Goal: Find specific page/section: Find specific page/section

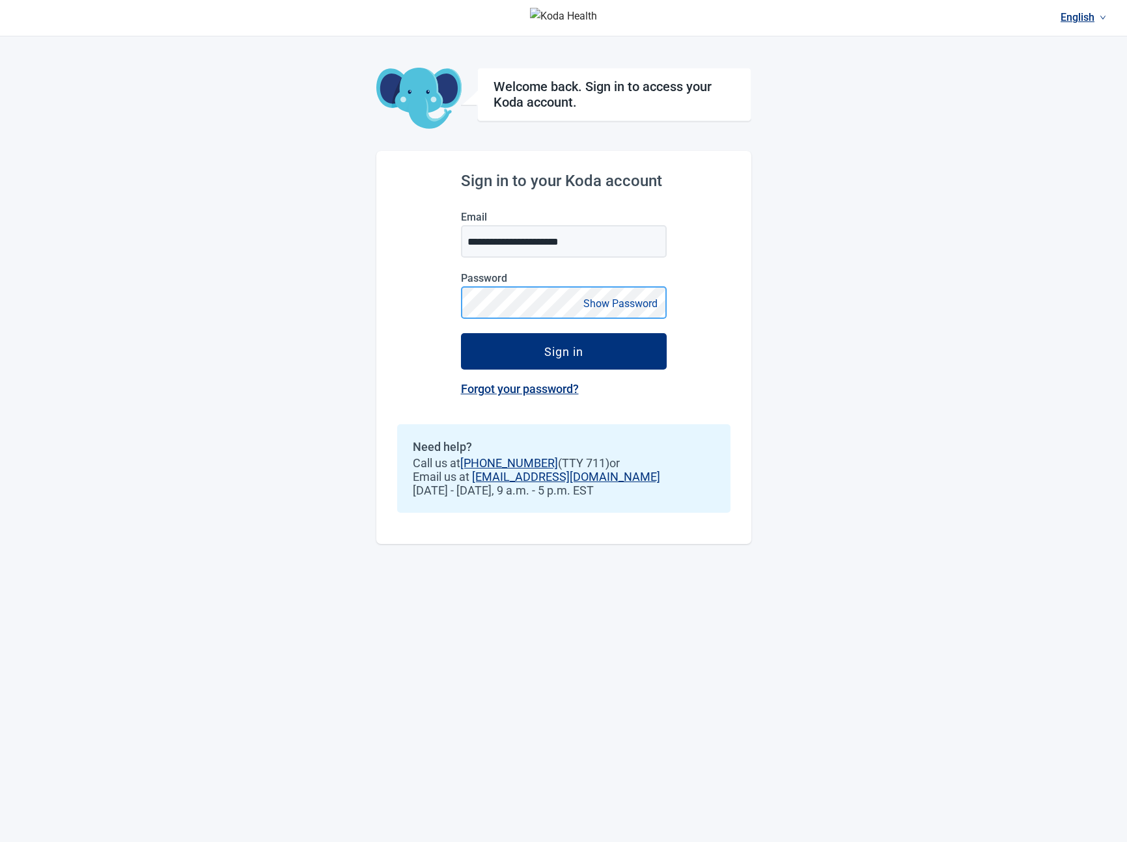
click at [461, 333] on button "Sign in" at bounding box center [564, 351] width 206 height 36
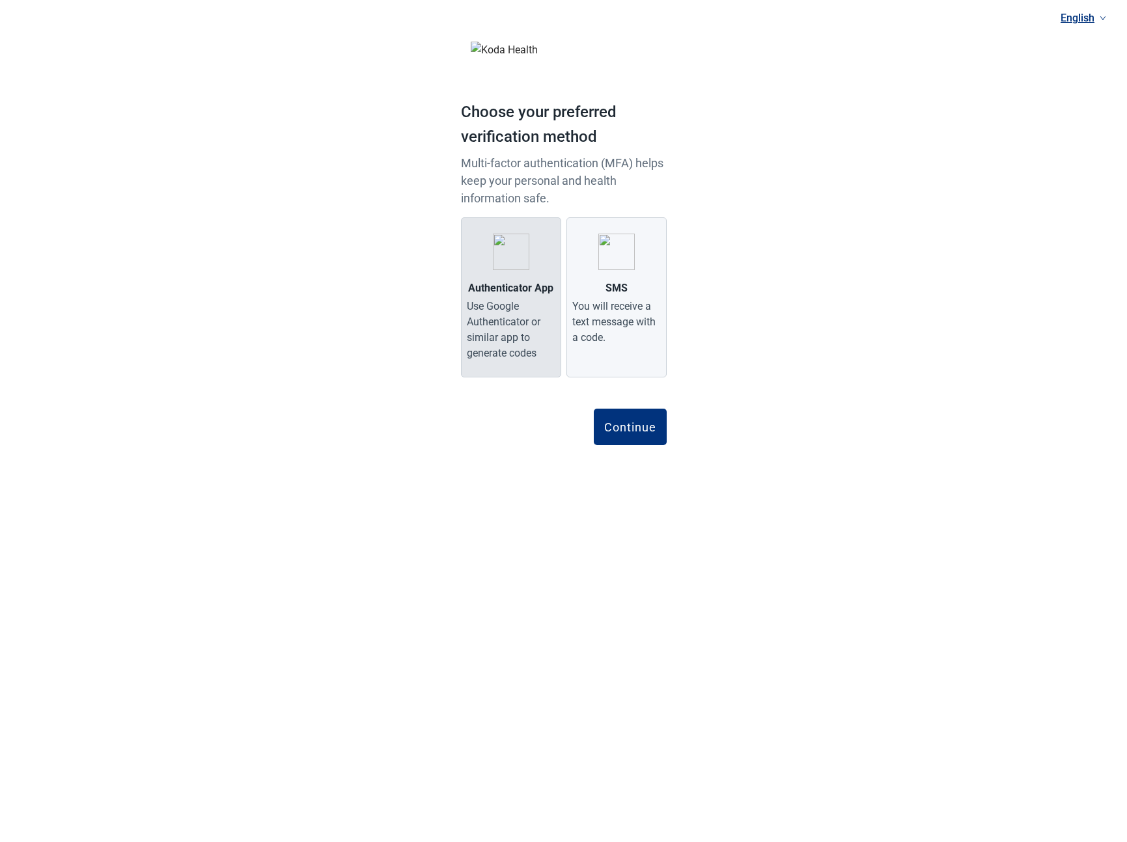
click at [492, 282] on div "Authenticator App" at bounding box center [510, 289] width 85 height 16
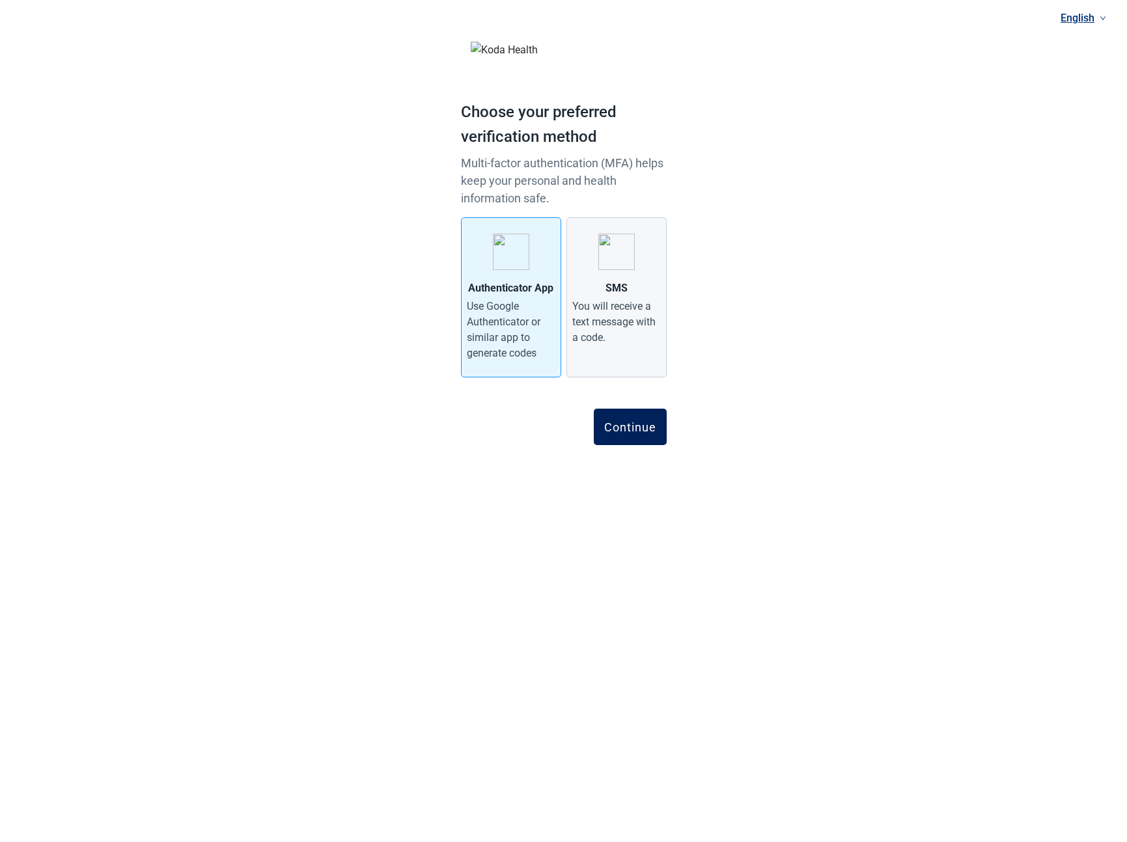
click at [629, 431] on div "Continue" at bounding box center [630, 427] width 52 height 13
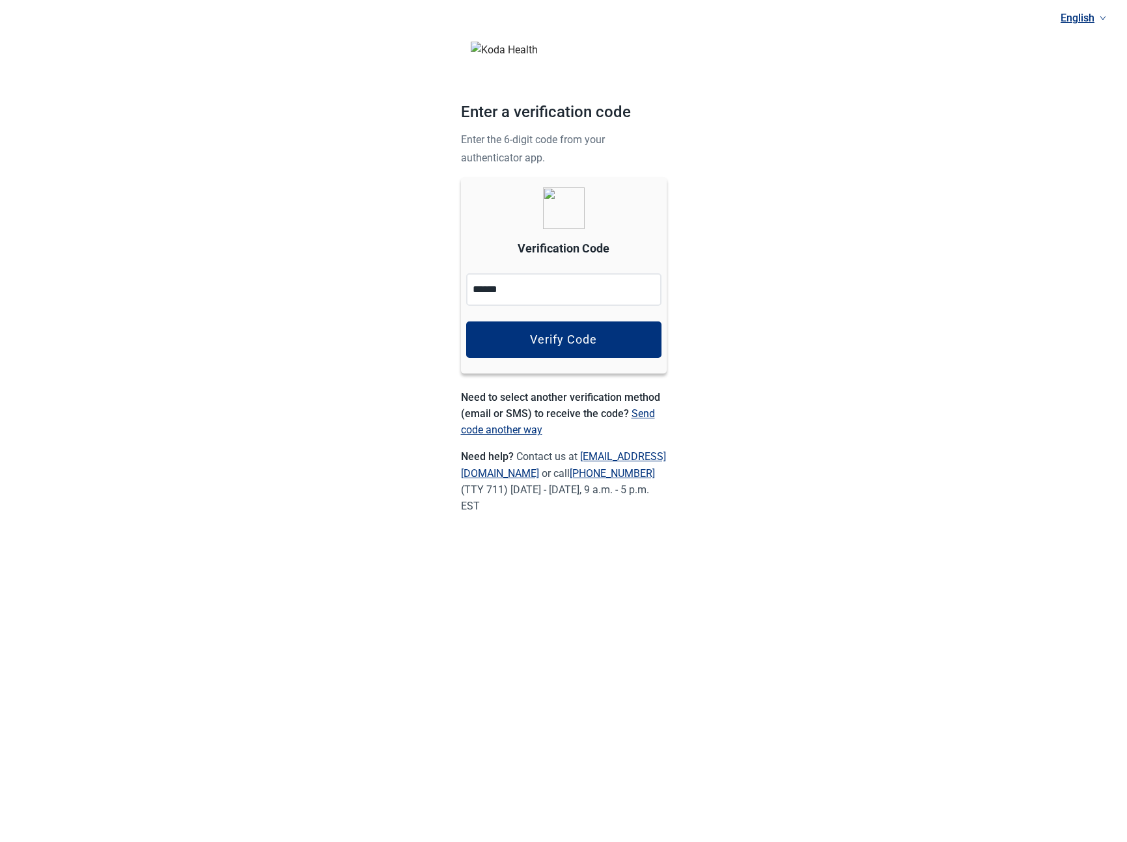
type input "******"
click at [561, 334] on div "Verify Code" at bounding box center [563, 339] width 67 height 13
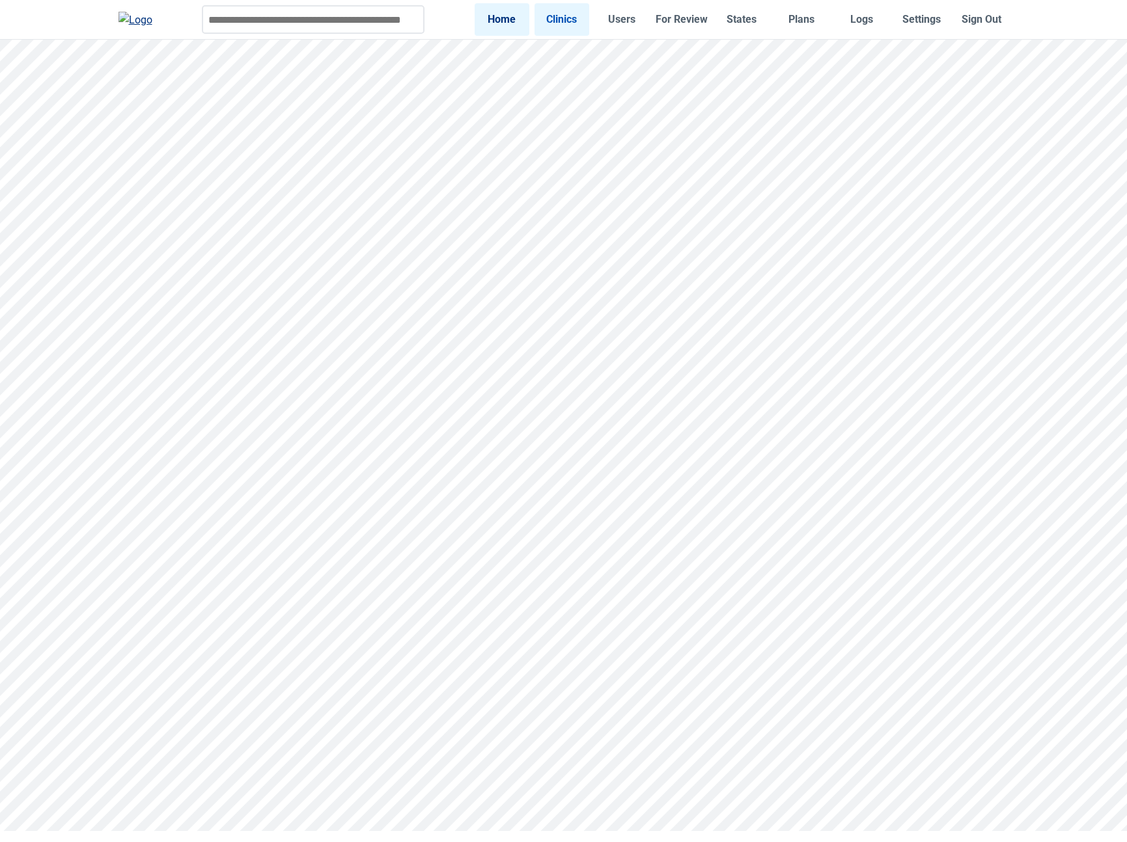
click at [573, 21] on link "Clinics" at bounding box center [561, 19] width 55 height 32
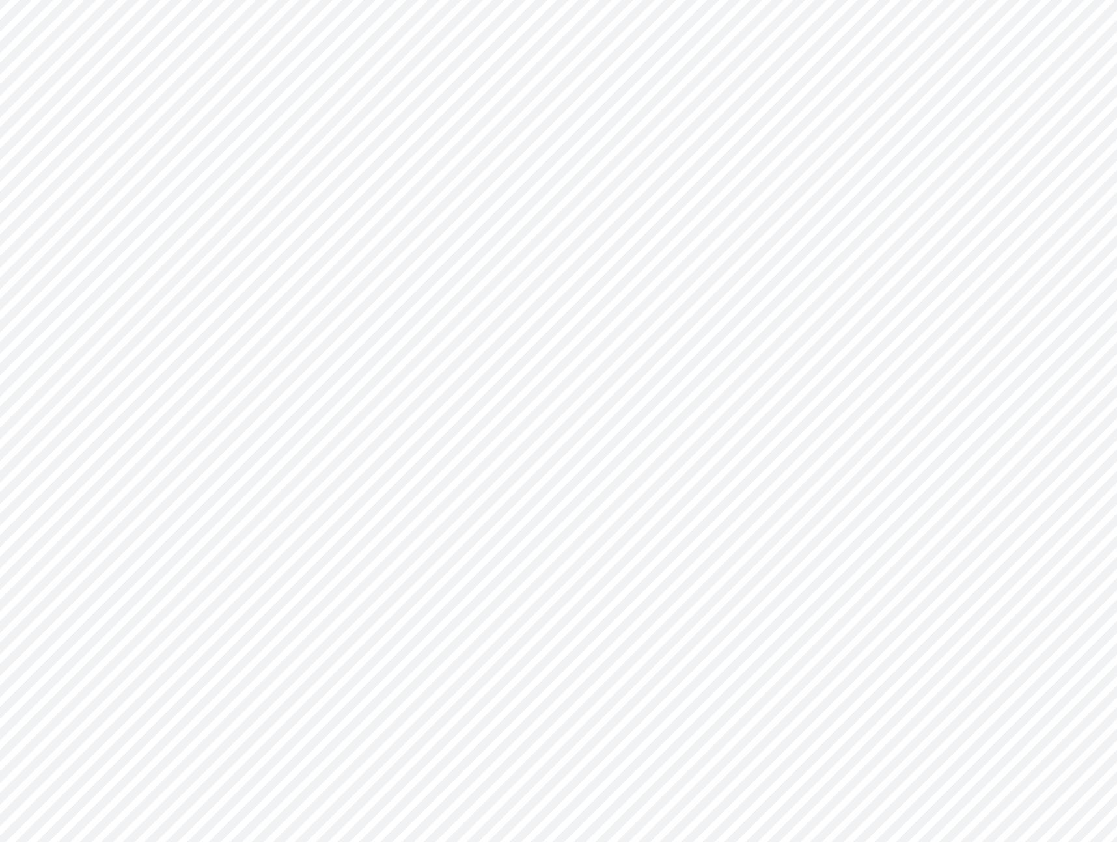
scroll to position [312, 0]
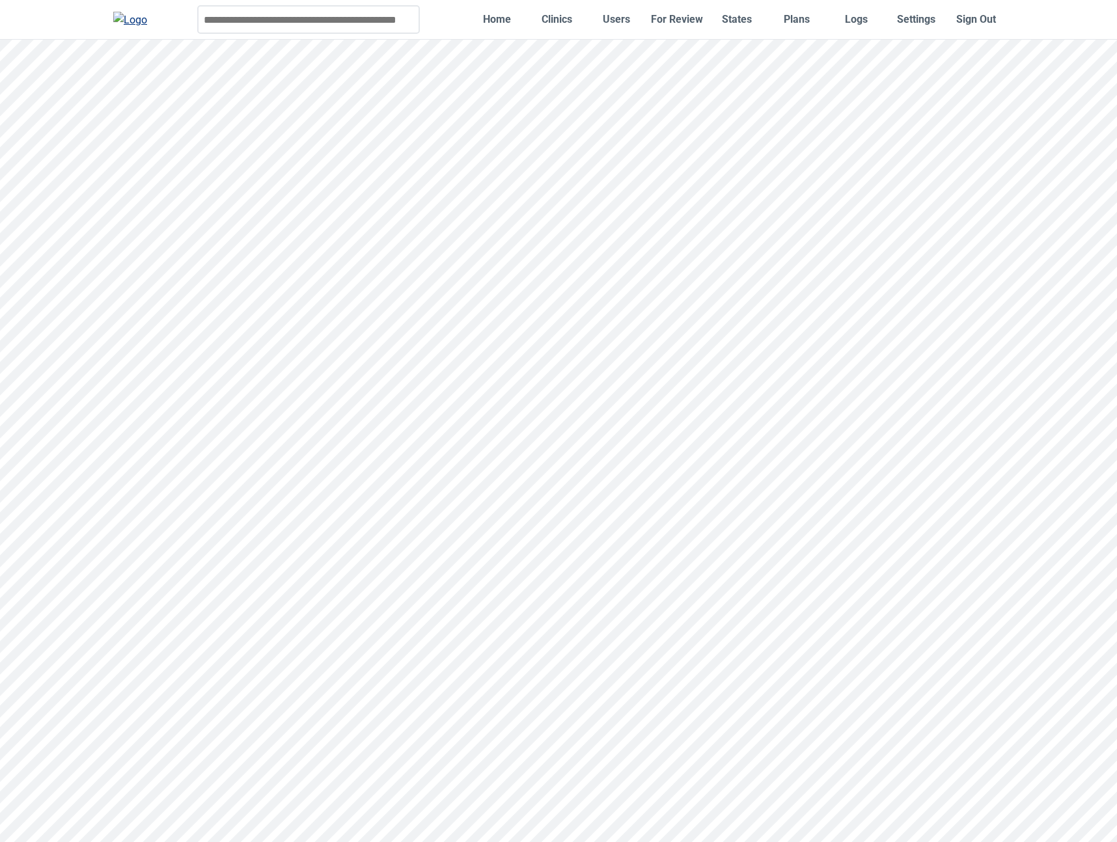
click at [524, 12] on nav "Home Clinics Users For Review States Plans Logs Settings Sign Out" at bounding box center [736, 19] width 534 height 32
click at [483, 17] on link "Home" at bounding box center [496, 19] width 55 height 32
